Goal: Find specific page/section: Find specific page/section

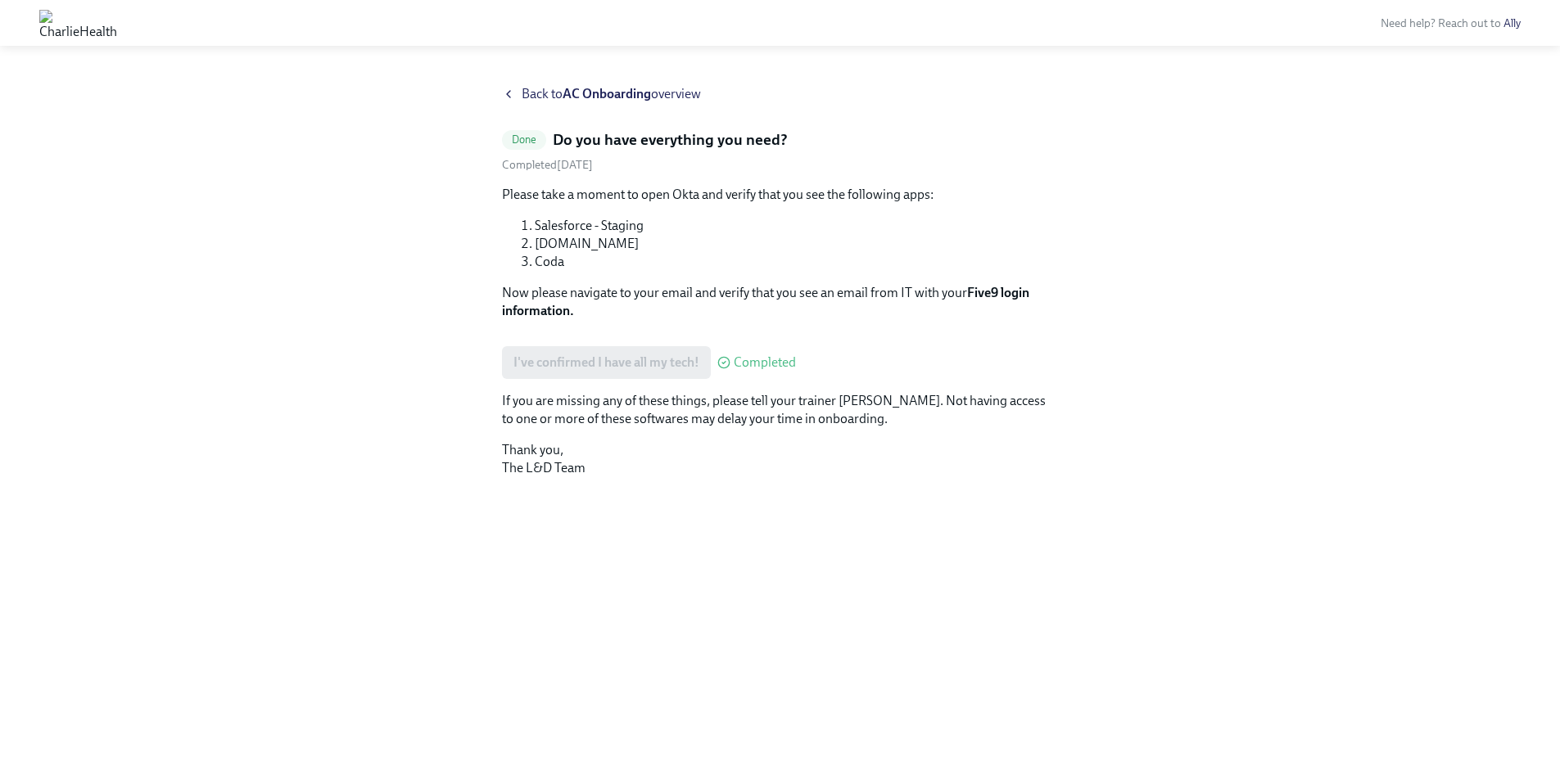
click at [610, 89] on strong "AC Onboarding" at bounding box center [607, 94] width 89 height 16
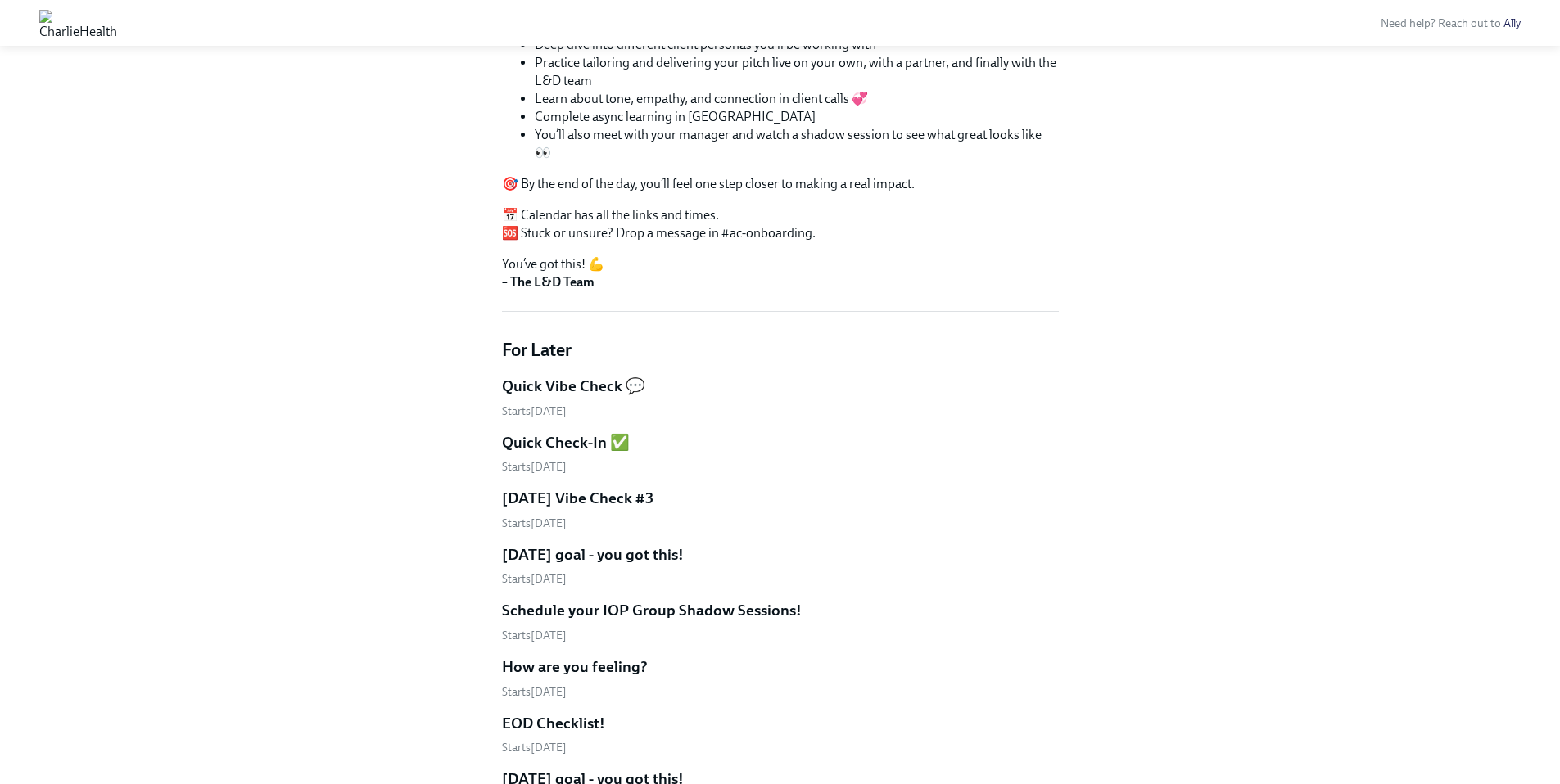
scroll to position [320, 0]
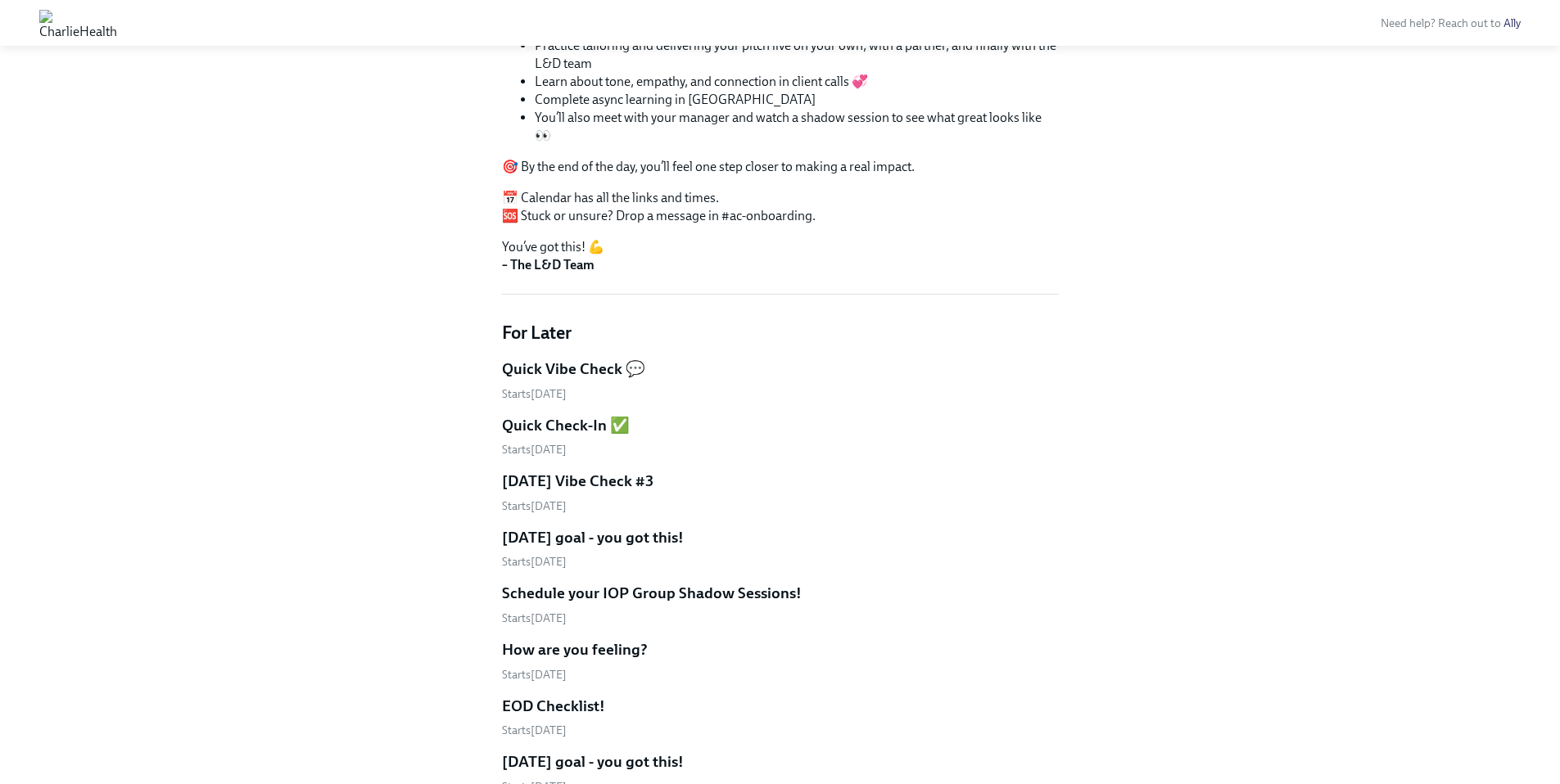
click at [559, 359] on h5 "Quick Vibe Check 💬" at bounding box center [574, 369] width 144 height 21
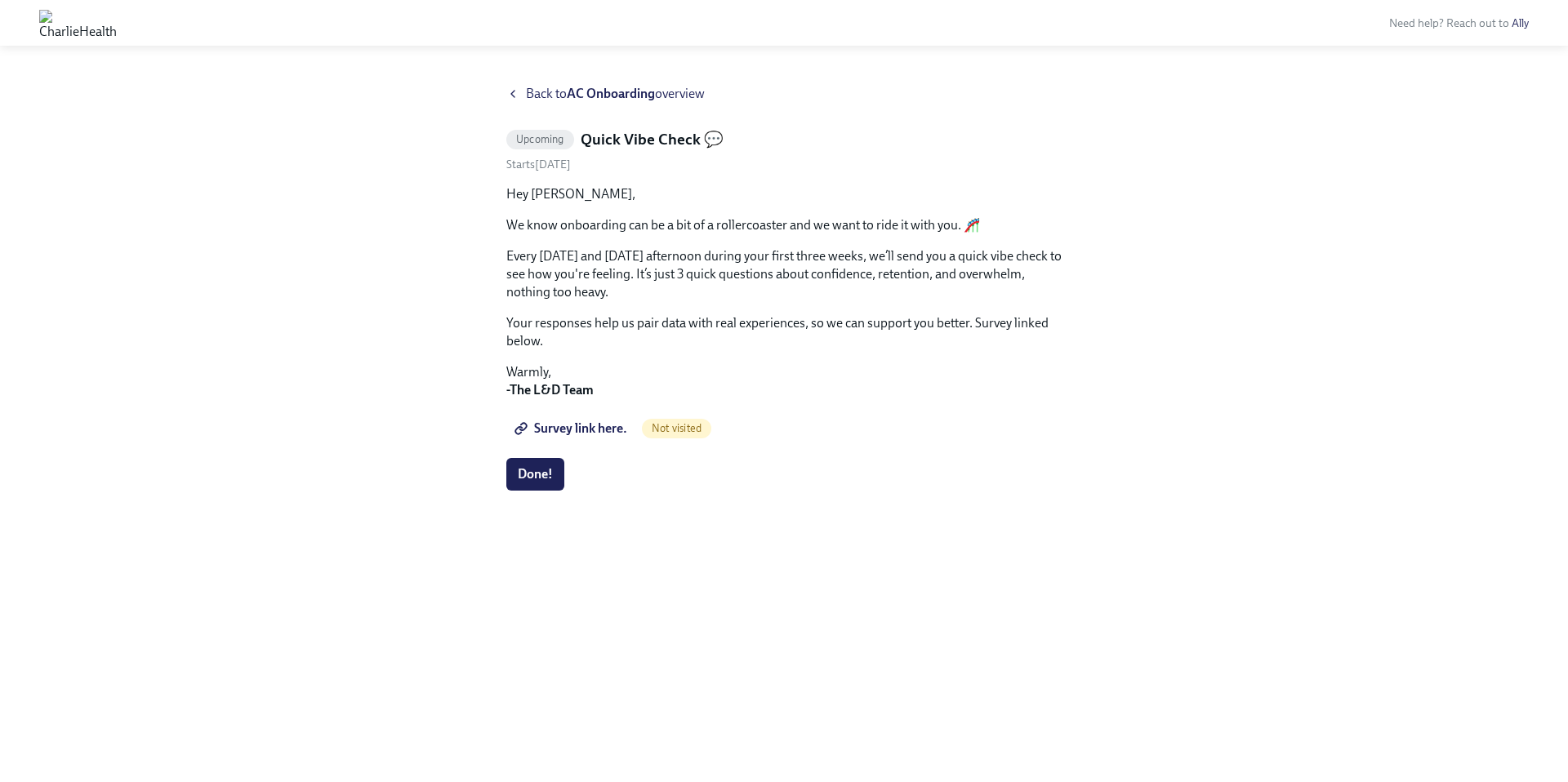
click at [585, 90] on strong "AC Onboarding" at bounding box center [611, 93] width 88 height 16
